Goal: Navigation & Orientation: Find specific page/section

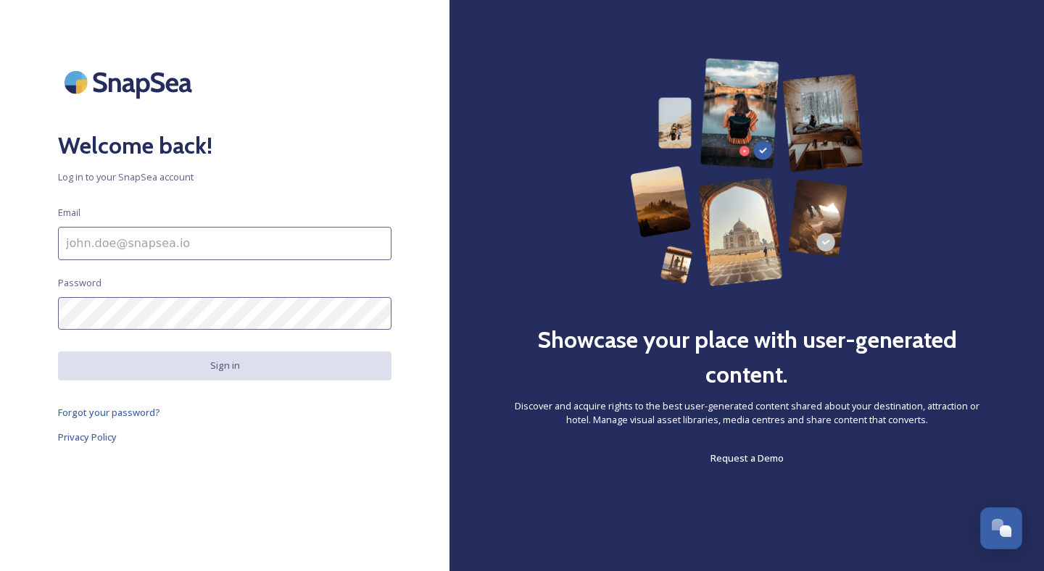
type input "[PERSON_NAME][EMAIL_ADDRESS][DOMAIN_NAME]"
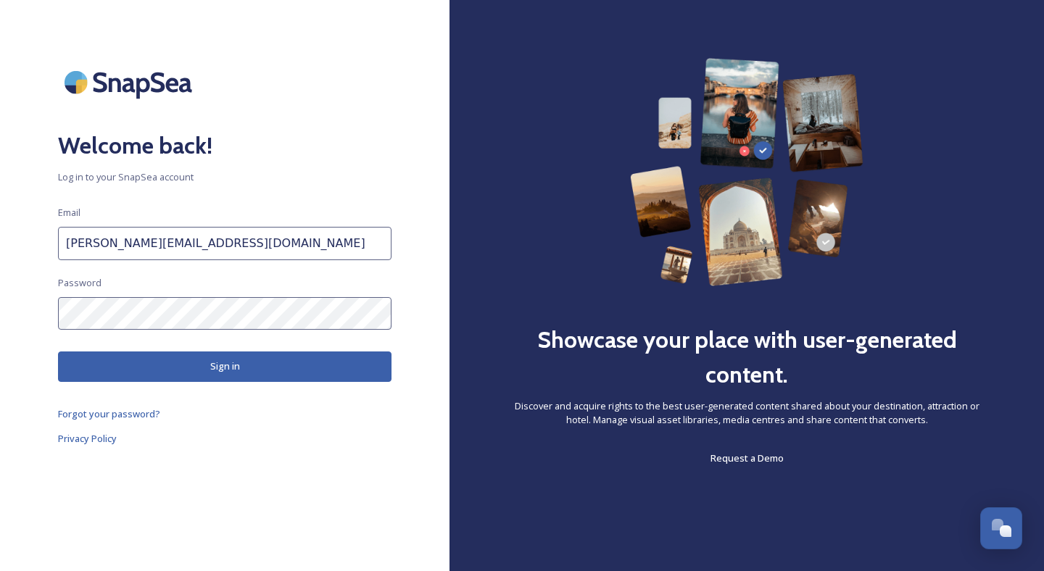
click at [296, 244] on input "[PERSON_NAME][EMAIL_ADDRESS][DOMAIN_NAME]" at bounding box center [224, 243] width 333 height 33
click at [257, 370] on button "Sign in" at bounding box center [224, 366] width 333 height 30
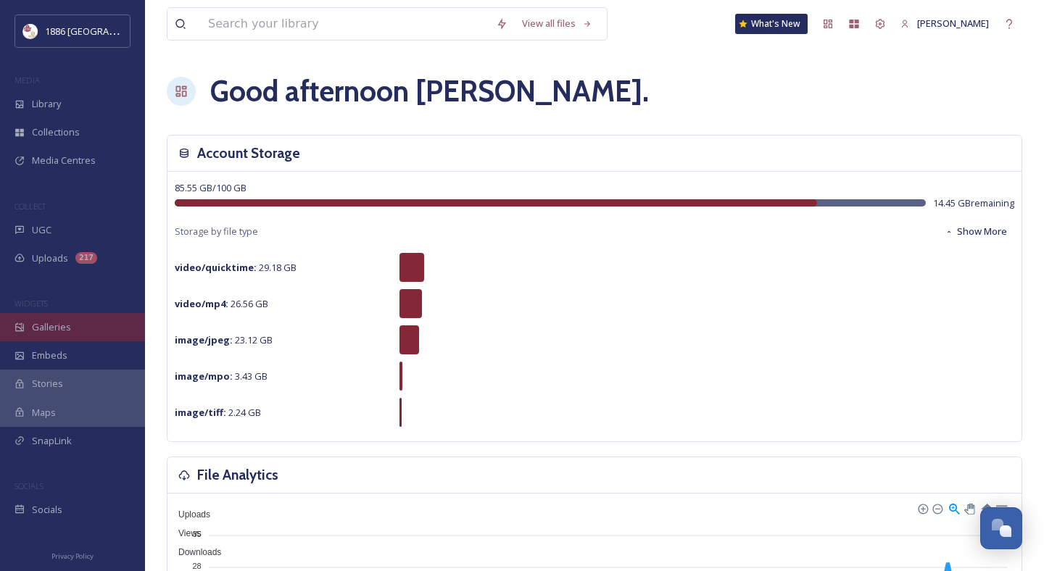
click at [54, 320] on span "Galleries" at bounding box center [51, 327] width 39 height 14
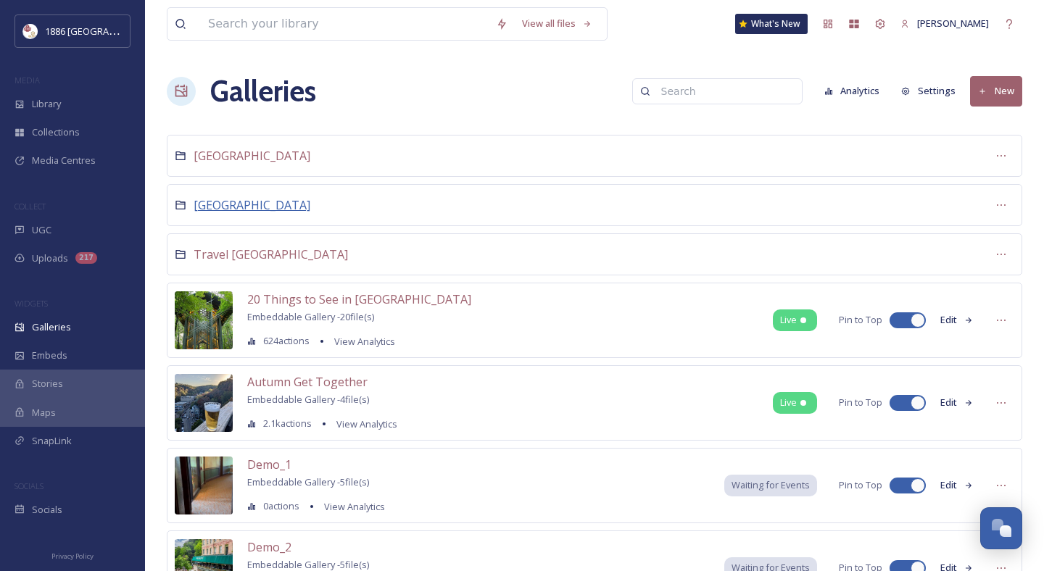
click at [220, 209] on span "[GEOGRAPHIC_DATA]" at bounding box center [251, 205] width 117 height 16
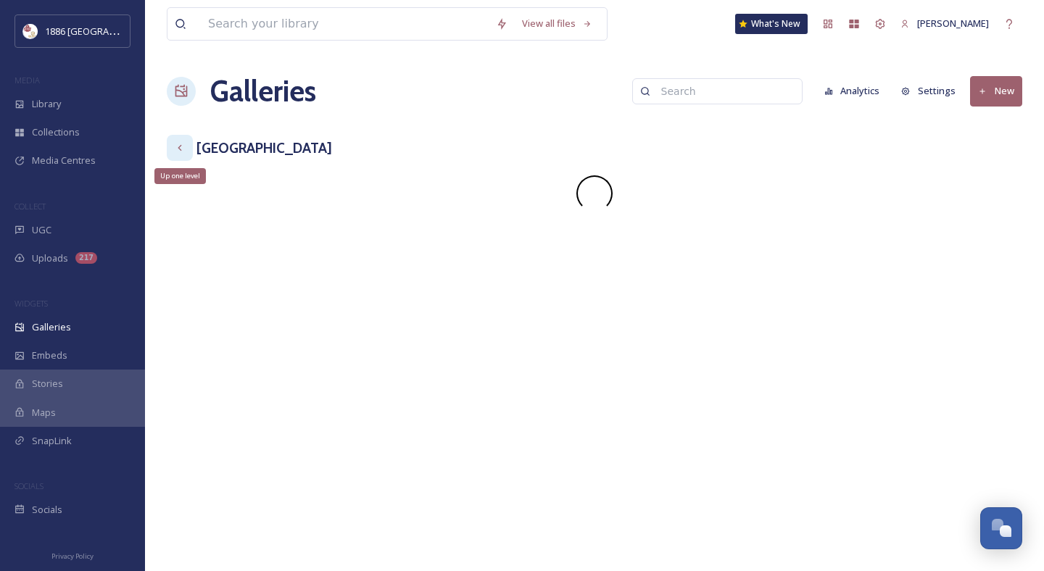
click at [187, 153] on div "Up one level" at bounding box center [180, 148] width 26 height 26
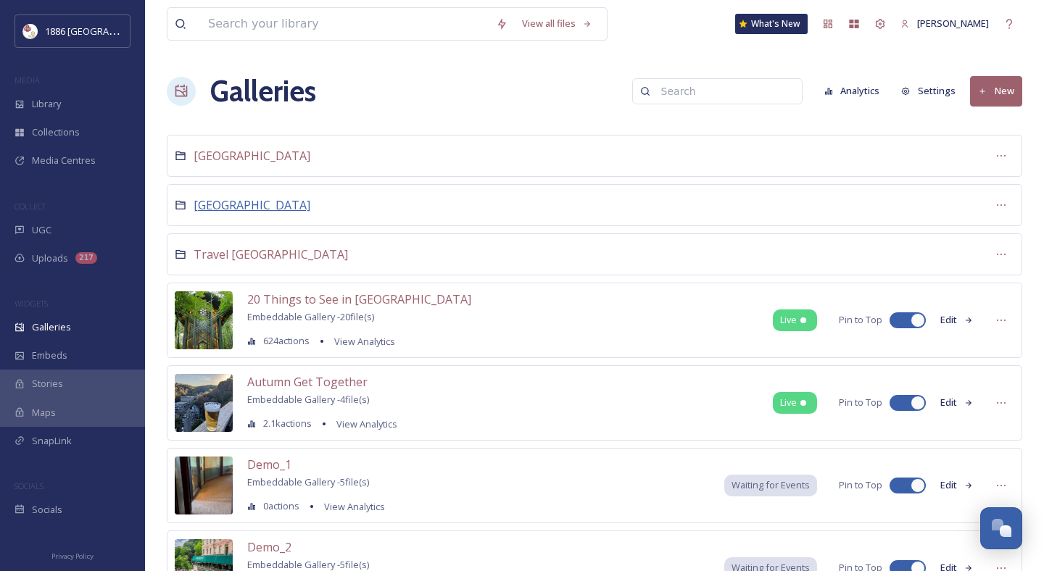
click at [227, 202] on span "[GEOGRAPHIC_DATA]" at bounding box center [251, 205] width 117 height 16
